Goal: Information Seeking & Learning: Check status

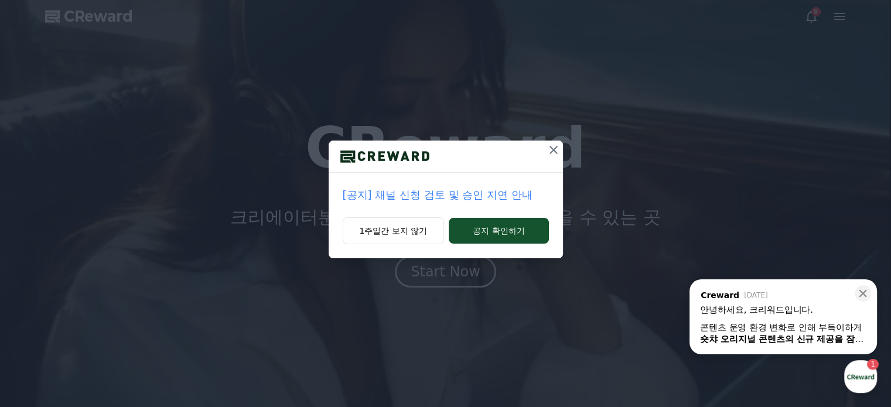
click at [421, 192] on p "[공지] 채널 신청 검토 및 승인 지연 안내" at bounding box center [446, 195] width 206 height 16
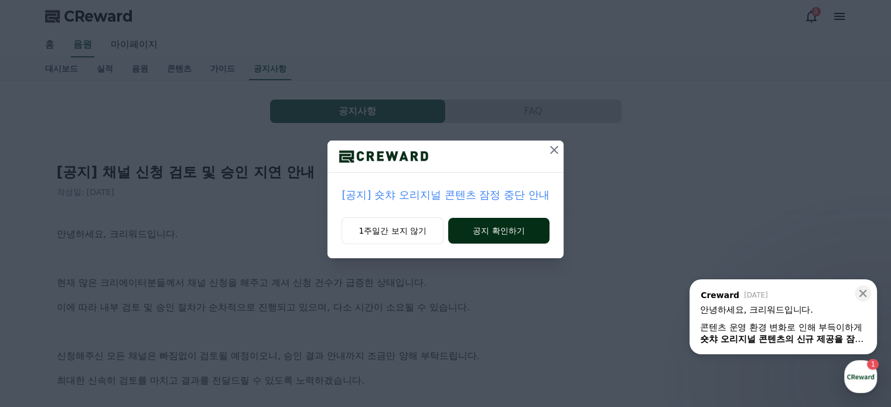
click at [499, 227] on button "공지 확인하기" at bounding box center [498, 231] width 101 height 26
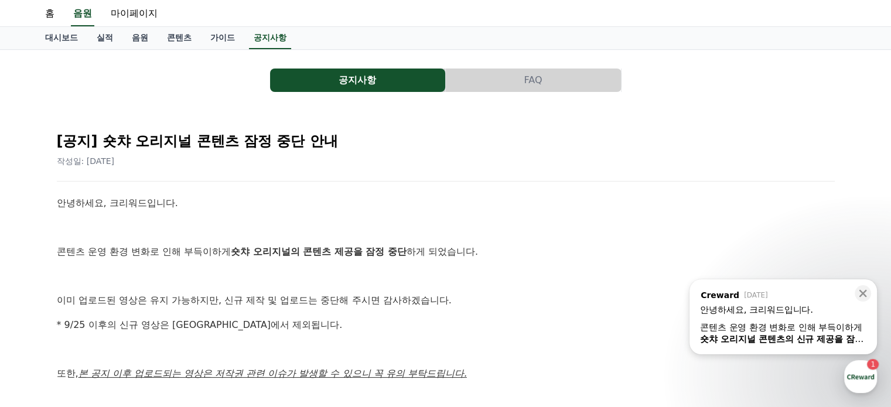
scroll to position [59, 0]
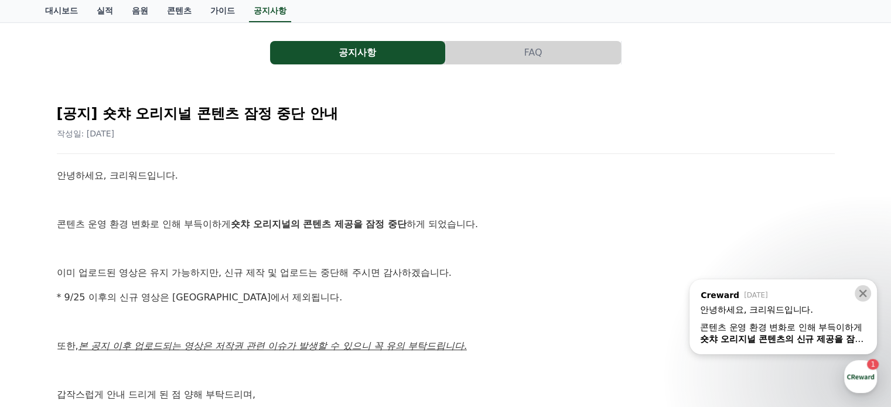
click at [864, 295] on icon at bounding box center [863, 294] width 8 height 8
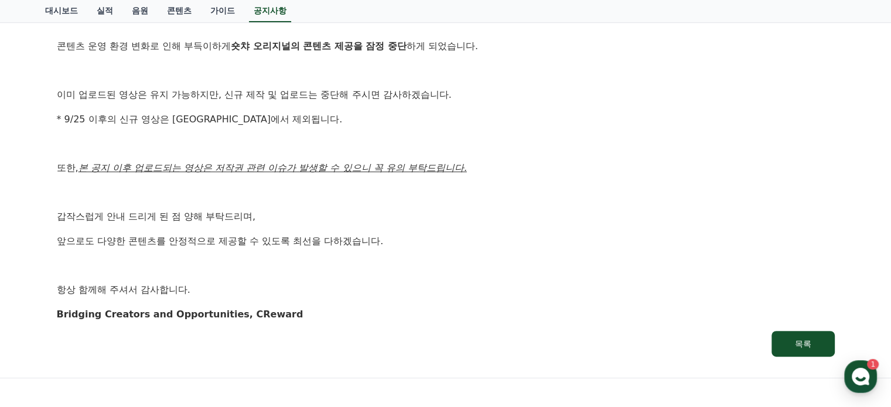
scroll to position [0, 0]
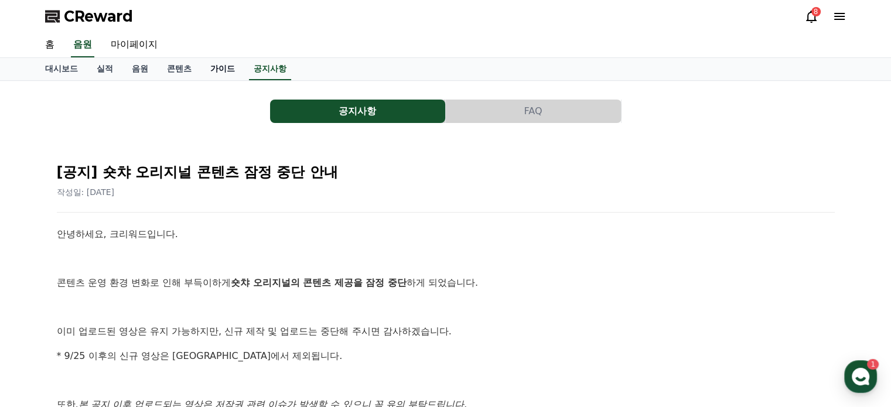
click at [218, 63] on link "가이드" at bounding box center [222, 69] width 43 height 22
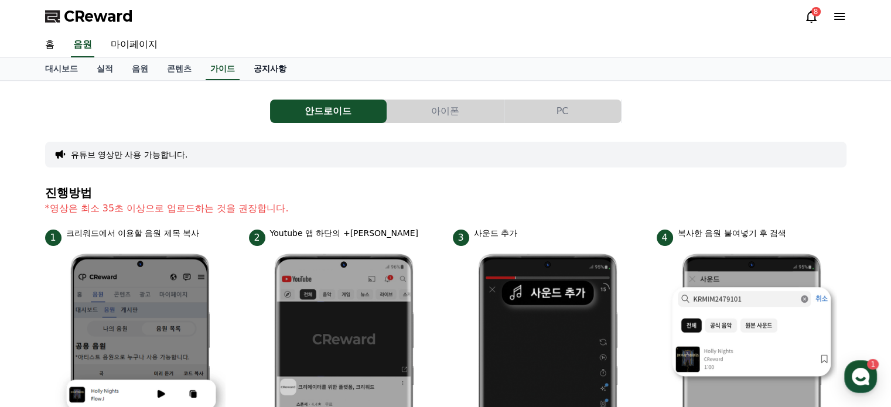
click at [281, 67] on link "공지사항" at bounding box center [270, 69] width 52 height 22
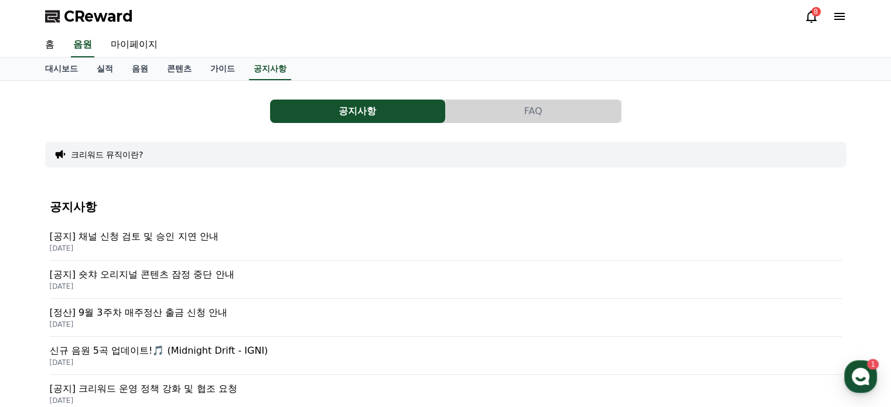
click at [193, 231] on p "[공지] 채널 신청 검토 및 승인 지연 안내" at bounding box center [446, 237] width 792 height 14
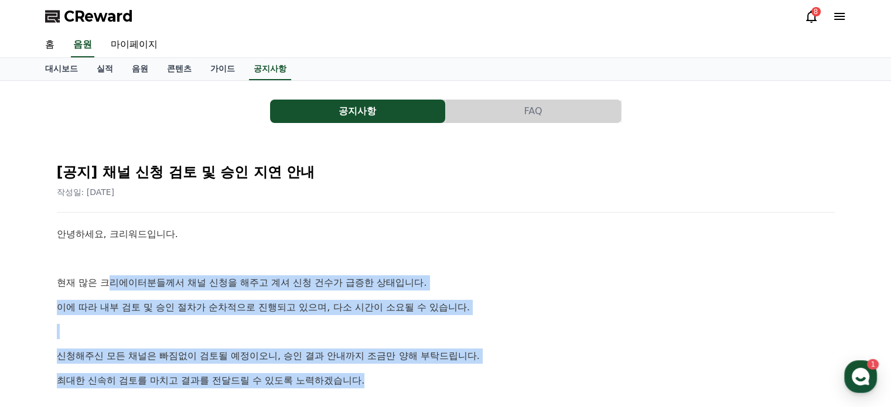
drag, startPoint x: 164, startPoint y: 279, endPoint x: 508, endPoint y: 365, distance: 355.0
click at [508, 365] on div "안녕하세요, 크리워드입니다. 현재 많은 크리에이터분들께서 채널 신청을 해주고 계셔 신청 건수가 급증한 상태입니다. 이에 따라 내부 검토 및 승…" at bounding box center [446, 356] width 778 height 259
click at [260, 74] on link "공지사항" at bounding box center [270, 69] width 42 height 22
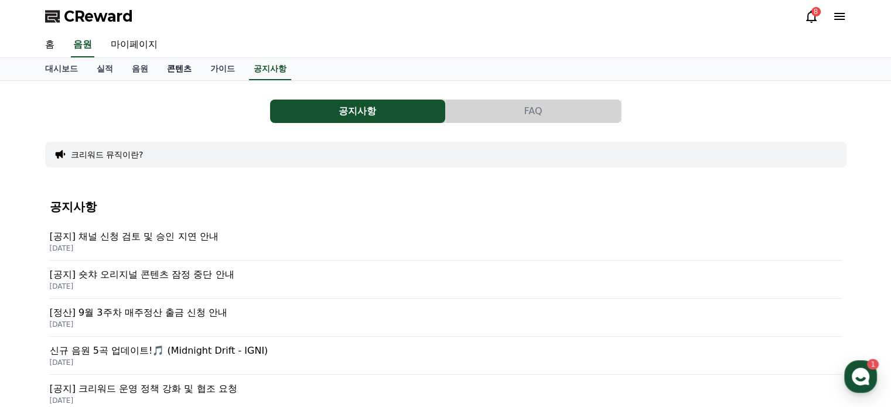
click at [195, 68] on link "콘텐츠" at bounding box center [179, 69] width 43 height 22
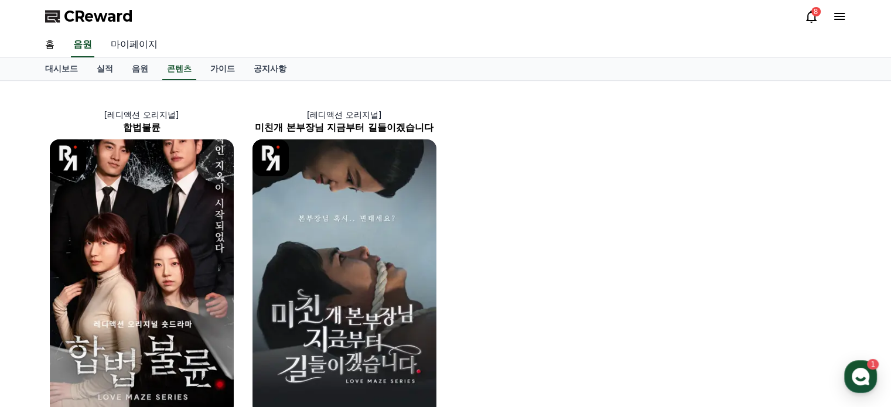
click at [148, 37] on link "마이페이지" at bounding box center [134, 45] width 66 height 25
select select "**********"
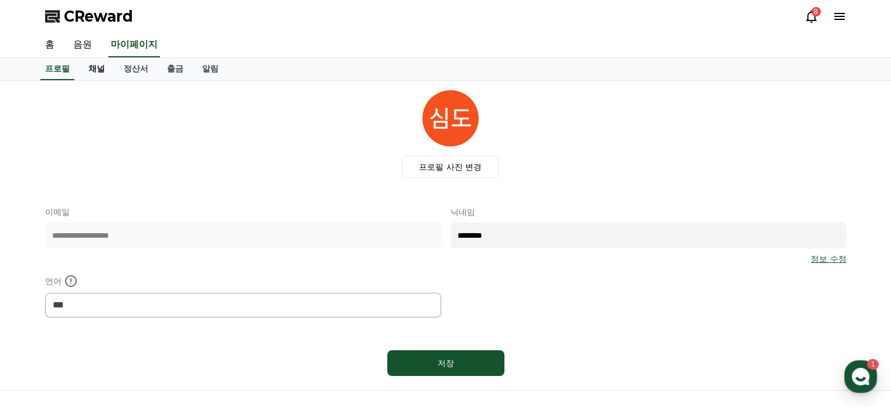
click at [98, 64] on link "채널" at bounding box center [96, 69] width 35 height 22
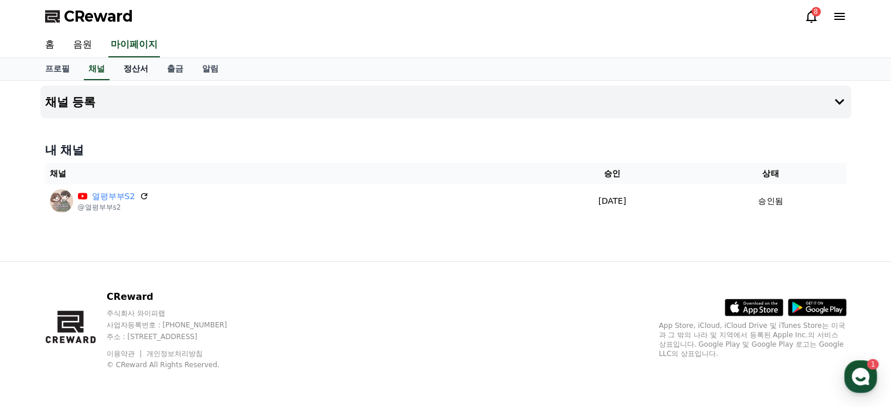
click at [134, 67] on link "정산서" at bounding box center [135, 69] width 43 height 22
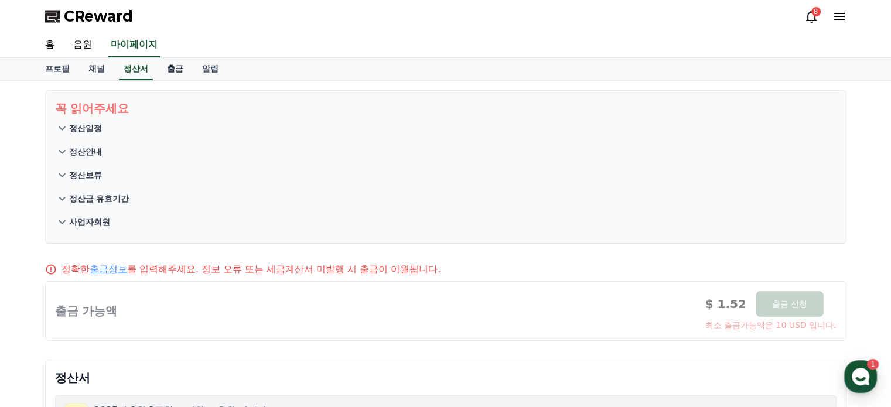
click at [174, 74] on link "출금" at bounding box center [175, 69] width 35 height 22
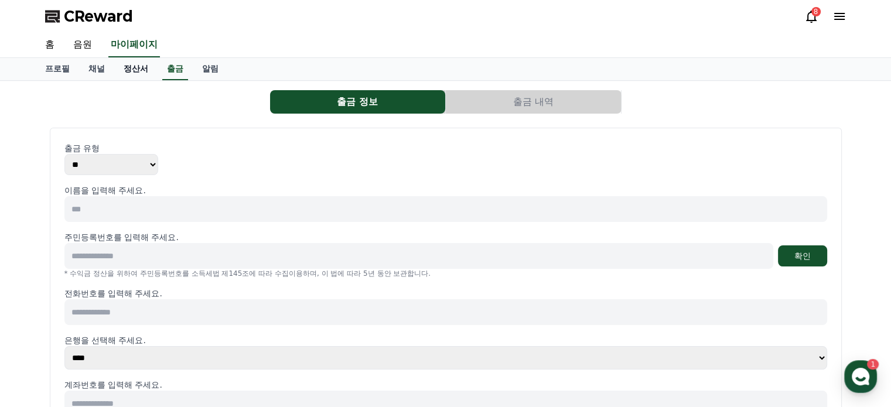
click at [141, 70] on link "정산서" at bounding box center [135, 69] width 43 height 22
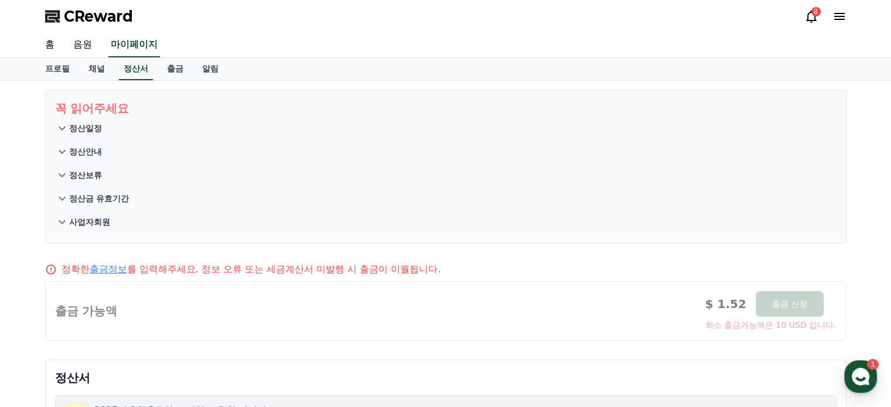
click at [107, 131] on button "정산일정" at bounding box center [445, 128] width 781 height 23
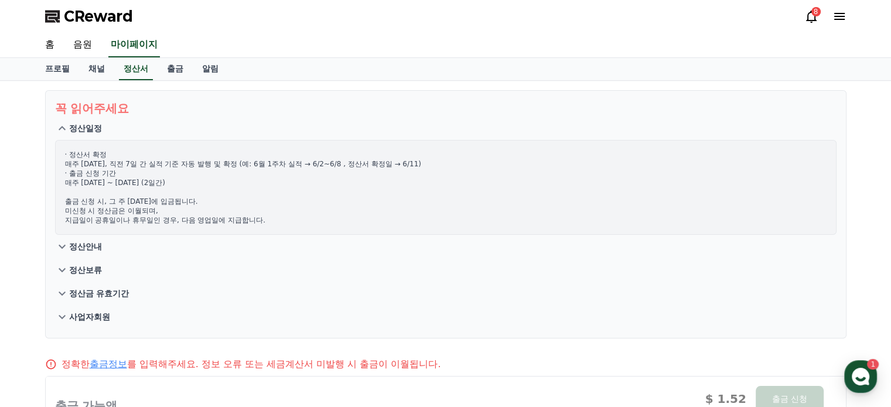
click at [107, 131] on button "정산일정" at bounding box center [445, 128] width 781 height 23
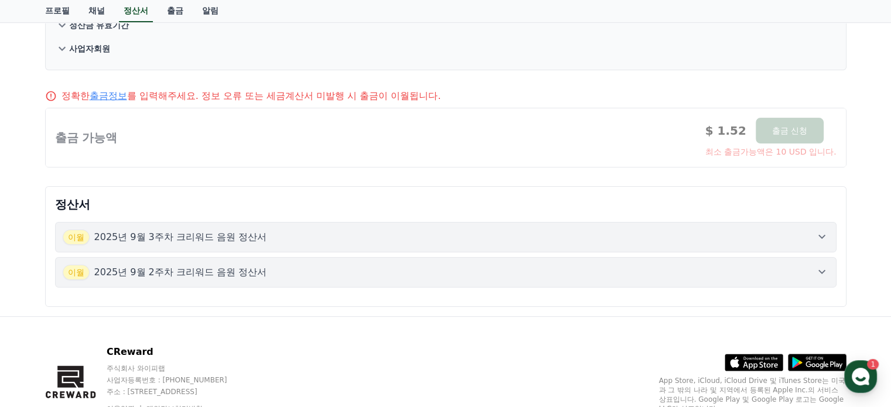
scroll to position [176, 0]
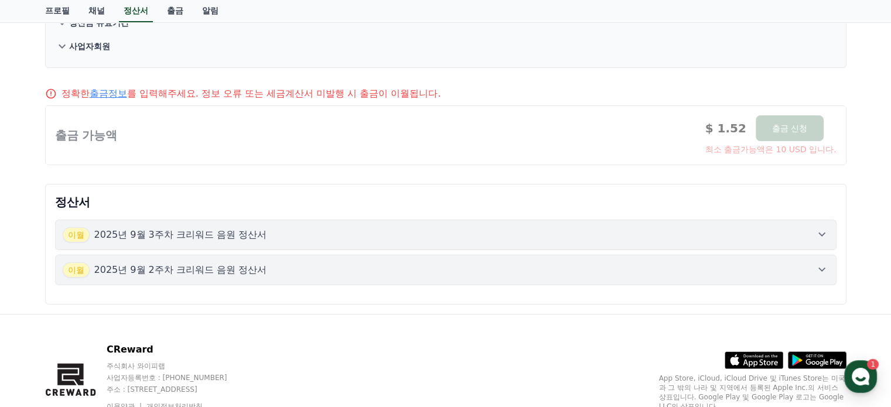
click at [218, 227] on div "[DATE]년 9월 3주차 크리워드 음원 정산서" at bounding box center [165, 234] width 204 height 15
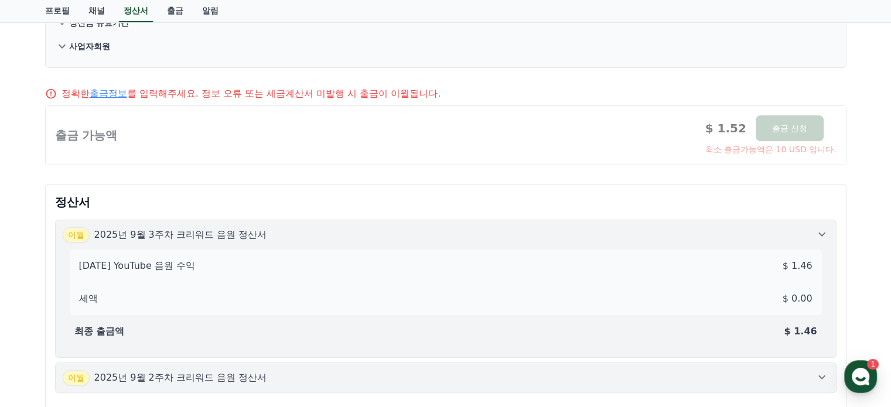
click at [232, 373] on p "2025년 9월 2주차 크리워드 음원 정산서" at bounding box center [180, 378] width 173 height 14
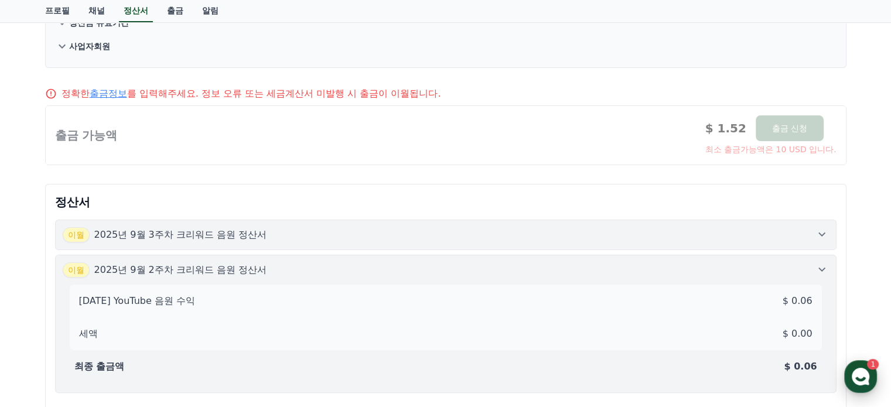
click at [861, 380] on icon "button" at bounding box center [860, 376] width 21 height 21
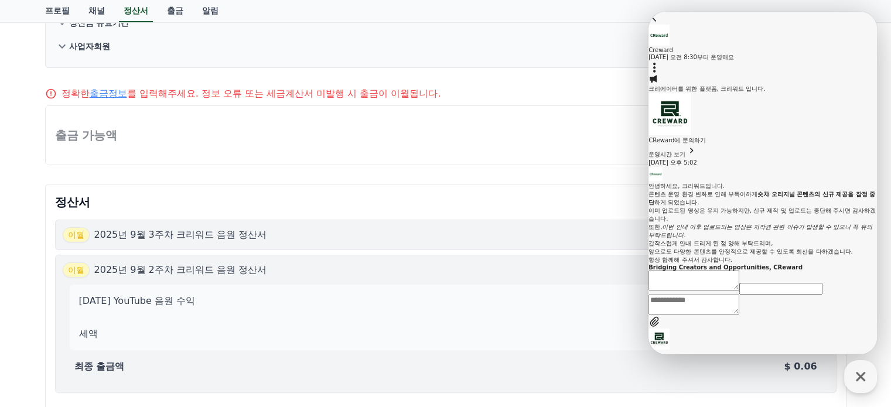
scroll to position [156, 0]
click at [413, 54] on button "사업자회원" at bounding box center [445, 46] width 781 height 23
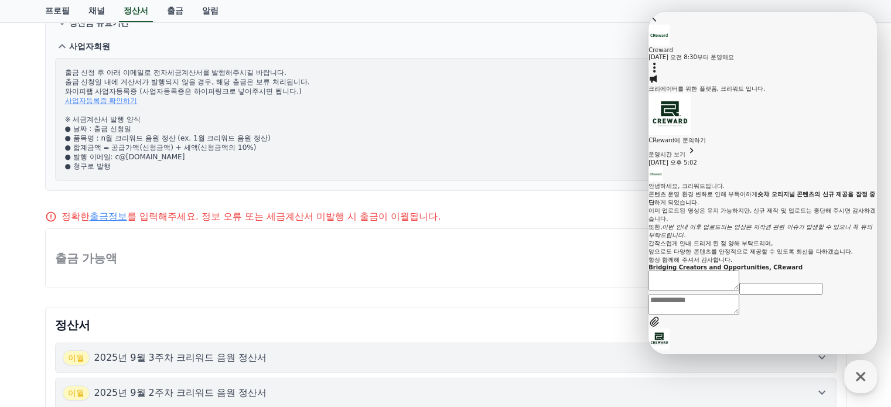
scroll to position [0, 0]
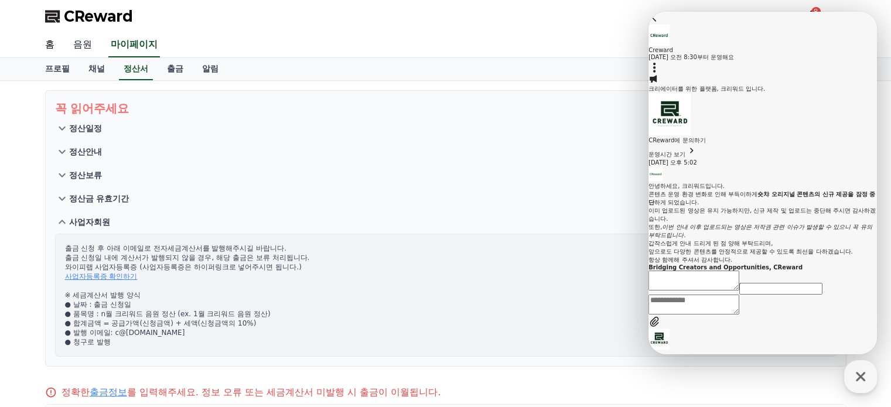
click at [87, 40] on link "음원" at bounding box center [82, 45] width 37 height 25
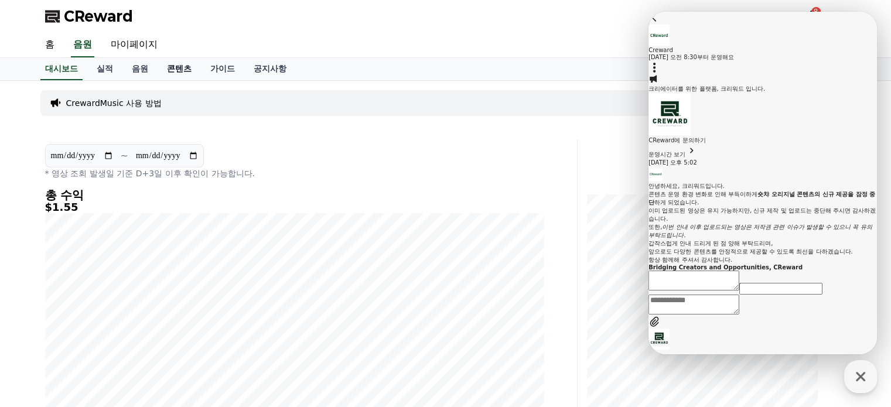
click at [177, 66] on link "콘텐츠" at bounding box center [179, 69] width 43 height 22
